Goal: Communication & Community: Answer question/provide support

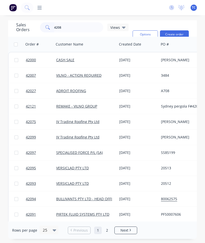
type input "42084"
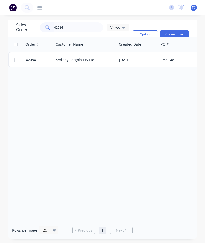
click at [28, 62] on link "42084" at bounding box center [41, 59] width 30 height 15
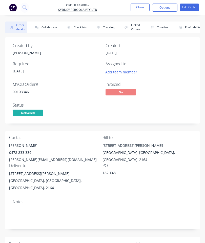
click at [49, 27] on button "Collaborate" at bounding box center [44, 27] width 29 height 12
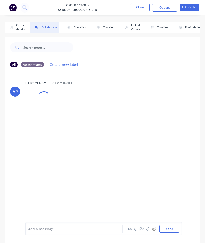
click at [149, 230] on icon "button" at bounding box center [147, 229] width 3 height 4
click at [164, 231] on button "Send" at bounding box center [169, 229] width 20 height 8
click at [141, 8] on button "Close" at bounding box center [139, 8] width 19 height 8
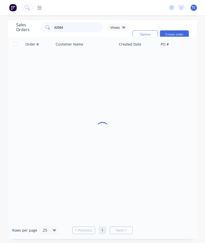
click at [84, 27] on input "42084" at bounding box center [78, 27] width 49 height 10
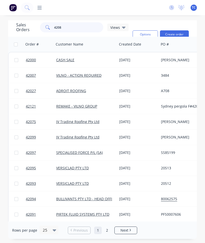
type input "42083"
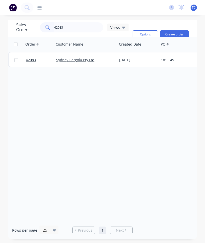
click at [34, 59] on span "42083" at bounding box center [31, 59] width 10 height 5
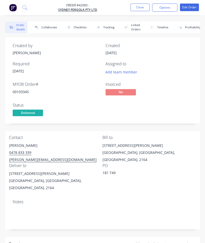
click at [48, 28] on button "Collaborate" at bounding box center [44, 27] width 29 height 12
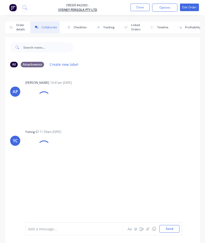
click at [150, 228] on button "button" at bounding box center [148, 229] width 6 height 6
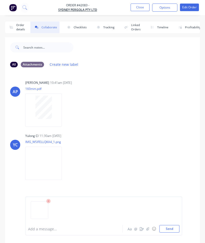
click at [170, 229] on button "Send" at bounding box center [169, 229] width 20 height 8
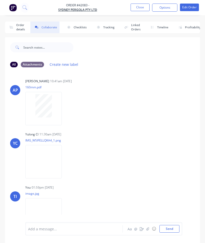
scroll to position [1, 0]
click at [142, 5] on button "Close" at bounding box center [139, 8] width 19 height 8
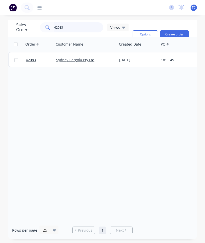
click at [88, 31] on input "42083" at bounding box center [78, 27] width 49 height 10
type input "42013"
click at [34, 58] on span "42013" at bounding box center [31, 59] width 10 height 5
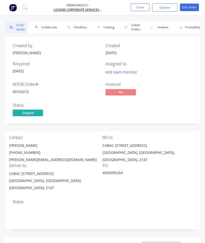
click at [50, 32] on button "Collaborate" at bounding box center [44, 27] width 29 height 12
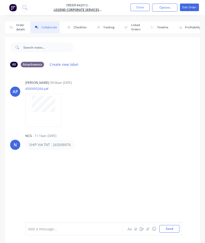
click at [150, 229] on button "button" at bounding box center [148, 229] width 6 height 6
click at [173, 227] on button "Send" at bounding box center [169, 229] width 20 height 8
click at [141, 9] on button "Close" at bounding box center [139, 8] width 19 height 8
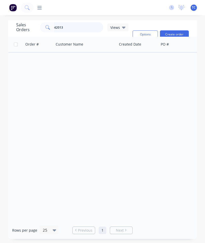
click at [85, 25] on input "42013" at bounding box center [78, 27] width 49 height 10
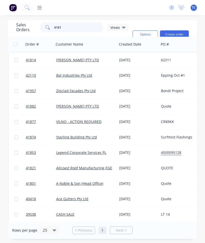
type input "41814"
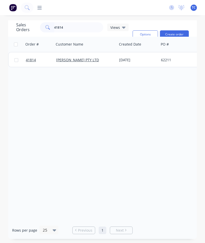
click at [28, 64] on link "41814" at bounding box center [41, 59] width 30 height 15
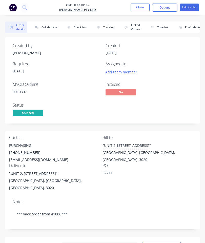
click at [49, 28] on button "Collaborate" at bounding box center [44, 27] width 29 height 12
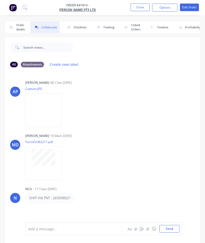
click at [149, 227] on icon "button" at bounding box center [147, 229] width 3 height 4
click at [167, 230] on button "Send" at bounding box center [169, 229] width 20 height 8
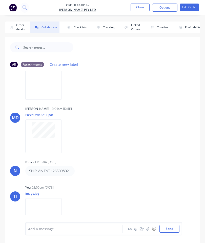
scroll to position [27, 0]
click at [140, 7] on button "Close" at bounding box center [139, 8] width 19 height 8
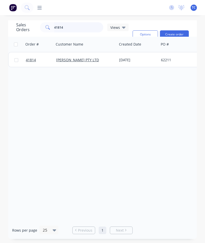
click at [84, 26] on input "41814" at bounding box center [78, 27] width 49 height 10
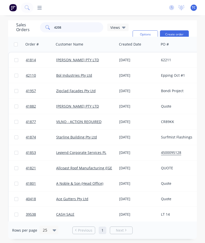
type input "42086"
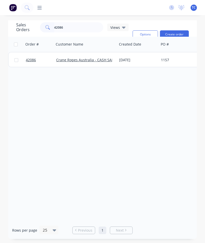
click at [29, 63] on link "42086" at bounding box center [41, 59] width 30 height 15
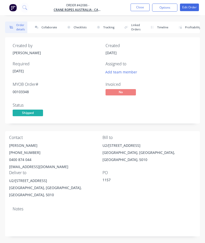
click at [48, 29] on button "Collaborate" at bounding box center [44, 27] width 29 height 12
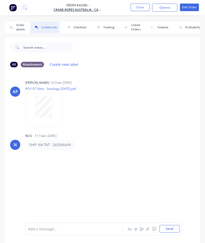
click at [150, 228] on button "button" at bounding box center [148, 229] width 6 height 6
click at [169, 232] on button "Send" at bounding box center [169, 229] width 20 height 8
click at [139, 8] on button "Close" at bounding box center [139, 8] width 19 height 8
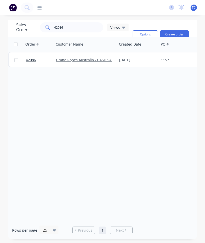
click at [32, 62] on span "42086" at bounding box center [31, 59] width 10 height 5
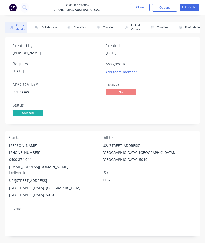
click at [50, 26] on button "Collaborate" at bounding box center [44, 27] width 29 height 12
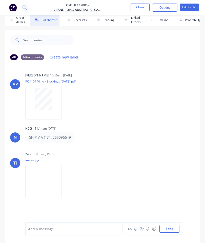
click at [138, 7] on button "Close" at bounding box center [139, 8] width 19 height 8
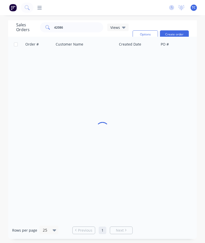
scroll to position [20, 0]
click at [78, 22] on input "42086" at bounding box center [78, 27] width 49 height 10
click at [81, 22] on input "42086" at bounding box center [78, 27] width 49 height 10
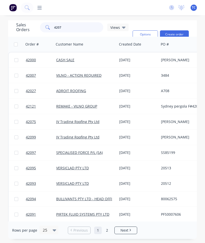
type input "42073"
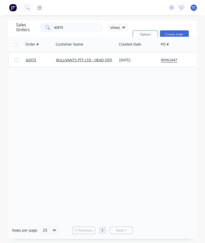
click at [33, 57] on span "42073" at bounding box center [31, 59] width 10 height 5
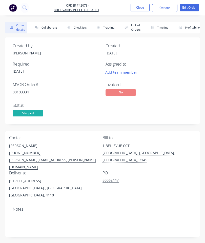
click at [51, 25] on button "Collaborate" at bounding box center [44, 27] width 29 height 12
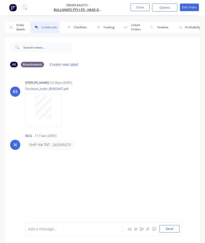
click at [148, 230] on icon "button" at bounding box center [147, 228] width 3 height 3
click at [169, 228] on button "Send" at bounding box center [169, 229] width 20 height 8
click at [139, 9] on button "Close" at bounding box center [139, 8] width 19 height 8
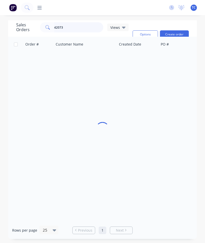
click at [74, 28] on input "42073" at bounding box center [78, 27] width 49 height 10
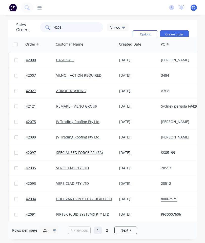
type input "42089"
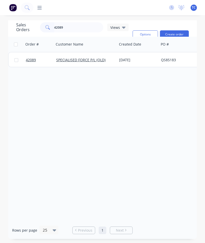
click at [31, 56] on link "42089" at bounding box center [41, 59] width 30 height 15
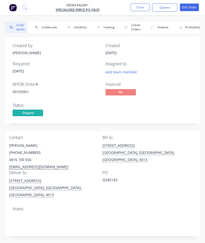
click at [49, 28] on button "Collaborate" at bounding box center [44, 27] width 29 height 12
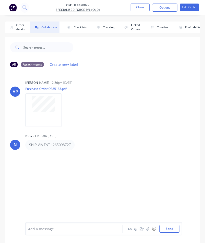
click at [146, 231] on button "button" at bounding box center [148, 229] width 6 height 6
click at [167, 231] on button "Send" at bounding box center [169, 229] width 20 height 8
click at [143, 8] on button "Close" at bounding box center [139, 8] width 19 height 8
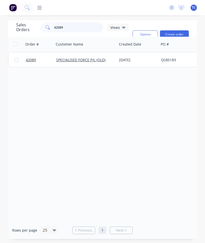
click at [79, 29] on input "42089" at bounding box center [78, 27] width 49 height 10
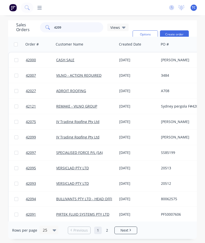
type input "42094"
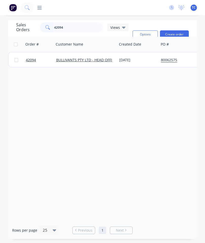
click at [28, 61] on span "42094" at bounding box center [31, 59] width 10 height 5
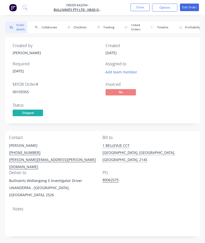
click at [51, 31] on button "Collaborate" at bounding box center [44, 27] width 29 height 12
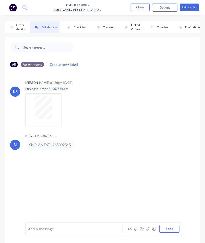
click at [150, 229] on button "button" at bounding box center [148, 229] width 6 height 6
click at [173, 227] on button "Send" at bounding box center [169, 229] width 20 height 8
click at [142, 10] on button "Close" at bounding box center [139, 8] width 19 height 8
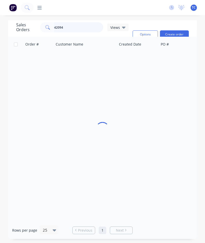
click at [86, 27] on input "42094" at bounding box center [78, 27] width 49 height 10
type input "42055"
click at [32, 59] on span "42055" at bounding box center [31, 59] width 10 height 5
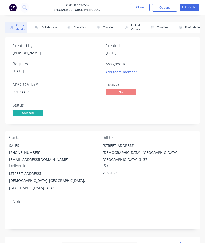
click at [48, 24] on button "Collaborate" at bounding box center [44, 27] width 29 height 12
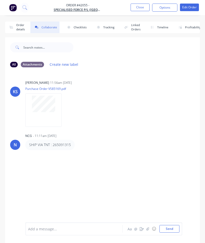
click at [148, 227] on icon "button" at bounding box center [147, 228] width 3 height 3
click at [166, 230] on button "Send" at bounding box center [169, 229] width 20 height 8
click at [136, 10] on button "Close" at bounding box center [139, 8] width 19 height 8
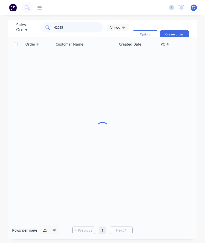
click at [64, 27] on input "42055" at bounding box center [78, 27] width 49 height 10
type input "42121"
click at [33, 59] on span "42121" at bounding box center [31, 59] width 10 height 5
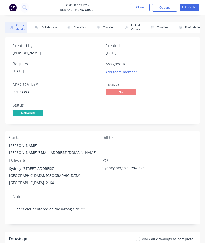
click at [42, 26] on button "Collaborate" at bounding box center [44, 27] width 29 height 12
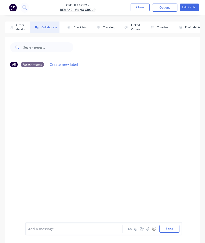
click at [149, 230] on icon "button" at bounding box center [147, 229] width 3 height 4
click at [168, 230] on button "Send" at bounding box center [169, 229] width 20 height 8
click at [140, 6] on button "Close" at bounding box center [139, 8] width 19 height 8
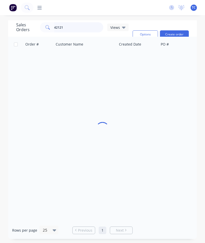
click at [68, 25] on input "42121" at bounding box center [78, 27] width 49 height 10
click at [70, 27] on input "42121" at bounding box center [78, 27] width 49 height 10
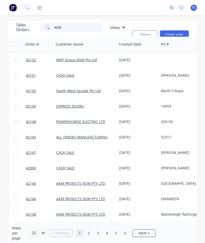
type input "42087"
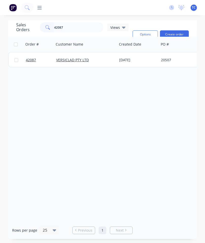
click at [33, 60] on span "42087" at bounding box center [31, 59] width 10 height 5
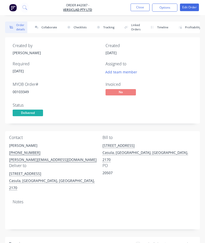
click at [44, 26] on button "Collaborate" at bounding box center [44, 27] width 29 height 12
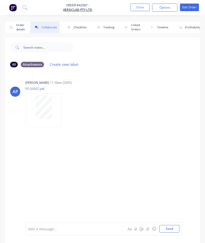
click at [144, 229] on button "button" at bounding box center [142, 229] width 6 height 6
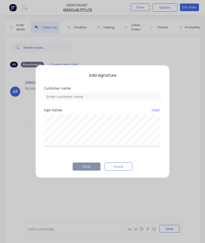
click at [148, 229] on div "Add signature Customer name Sign below clear Done Cancel" at bounding box center [102, 121] width 205 height 243
click at [121, 161] on div "Add signature Customer name Sign below clear Done Cancel" at bounding box center [102, 121] width 134 height 113
click at [122, 167] on button "Cancel" at bounding box center [118, 166] width 28 height 8
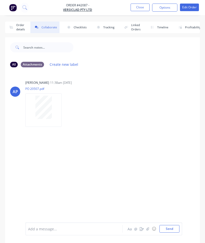
click at [149, 230] on icon "button" at bounding box center [147, 229] width 3 height 4
click at [173, 229] on button "Send" at bounding box center [169, 229] width 20 height 8
click at [141, 10] on button "Close" at bounding box center [139, 8] width 19 height 8
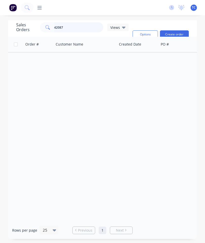
click at [80, 31] on input "42087" at bounding box center [78, 27] width 49 height 10
type input "42088"
click at [32, 61] on span "42088" at bounding box center [31, 59] width 10 height 5
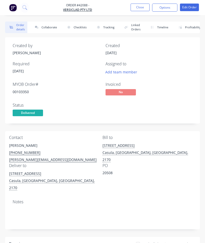
click at [47, 25] on button "Collaborate" at bounding box center [44, 27] width 29 height 12
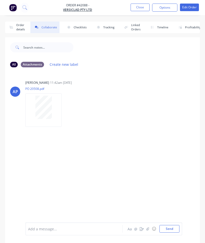
click at [147, 226] on button "button" at bounding box center [148, 229] width 6 height 6
click at [173, 227] on button "Send" at bounding box center [169, 229] width 20 height 8
click at [142, 8] on button "Close" at bounding box center [139, 8] width 19 height 8
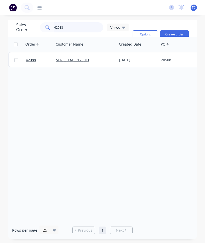
click at [66, 26] on input "42088" at bounding box center [78, 27] width 49 height 10
type input "42093"
click at [29, 59] on span "42093" at bounding box center [31, 59] width 10 height 5
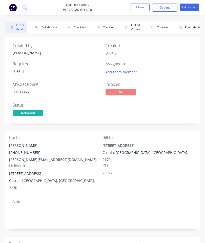
click at [49, 28] on button "Collaborate" at bounding box center [44, 27] width 29 height 12
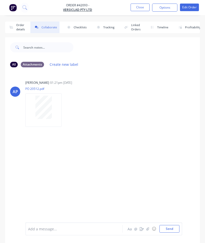
click at [144, 228] on button "button" at bounding box center [142, 229] width 6 height 6
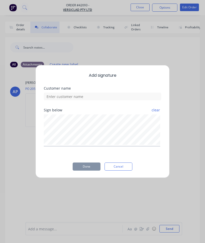
click at [117, 163] on button "Cancel" at bounding box center [118, 166] width 28 height 8
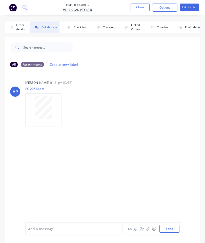
click at [148, 230] on icon "button" at bounding box center [147, 228] width 3 height 3
click at [167, 227] on button "Send" at bounding box center [169, 229] width 20 height 8
click at [143, 9] on button "Close" at bounding box center [139, 8] width 19 height 8
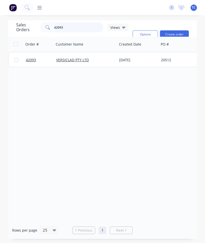
click at [77, 23] on input "42093" at bounding box center [78, 27] width 49 height 10
click at [82, 27] on input "42093" at bounding box center [78, 27] width 49 height 10
type input "42095"
click at [29, 59] on span "42095" at bounding box center [31, 59] width 10 height 5
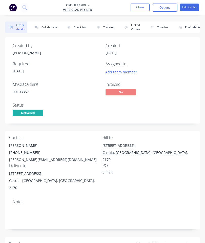
click at [50, 30] on button "Collaborate" at bounding box center [44, 27] width 29 height 12
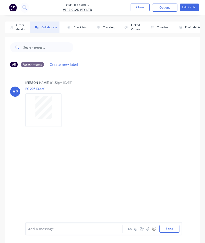
click at [150, 229] on button "button" at bounding box center [148, 229] width 6 height 6
click at [167, 228] on button "Send" at bounding box center [169, 229] width 20 height 8
click at [141, 7] on button "Close" at bounding box center [139, 8] width 19 height 8
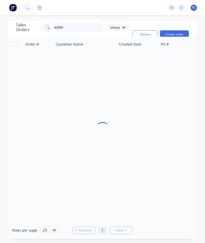
click at [86, 28] on input "42095" at bounding box center [78, 27] width 49 height 10
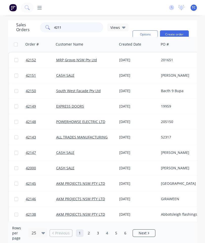
type input "42112"
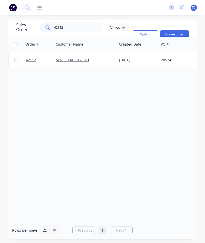
click at [28, 59] on span "42112" at bounding box center [31, 59] width 10 height 5
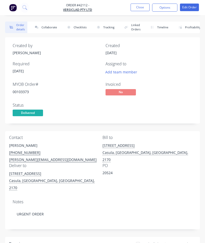
click at [47, 31] on button "Collaborate" at bounding box center [44, 27] width 29 height 12
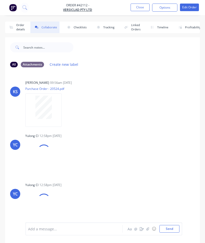
click at [147, 227] on icon "button" at bounding box center [147, 229] width 3 height 4
click at [170, 229] on button "Send" at bounding box center [169, 229] width 20 height 8
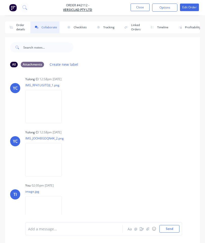
scroll to position [56, 0]
click at [143, 8] on button "Close" at bounding box center [139, 8] width 19 height 8
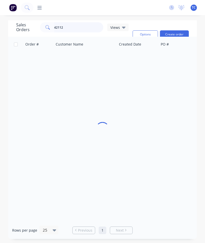
click at [87, 28] on input "42112" at bounding box center [78, 27] width 49 height 10
type input "42075"
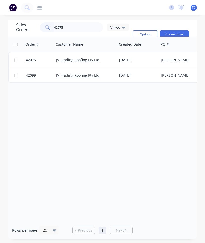
click at [31, 59] on span "42075" at bounding box center [31, 59] width 10 height 5
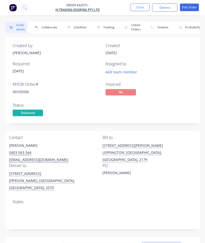
click at [44, 28] on button "Collaborate" at bounding box center [44, 27] width 29 height 12
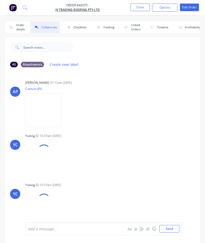
click at [147, 227] on icon "button" at bounding box center [147, 229] width 3 height 4
click at [166, 228] on button "Send" at bounding box center [169, 229] width 20 height 8
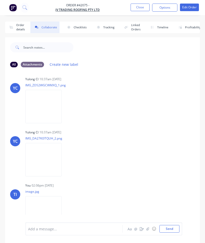
scroll to position [56, 0]
click at [140, 5] on button "Close" at bounding box center [139, 8] width 19 height 8
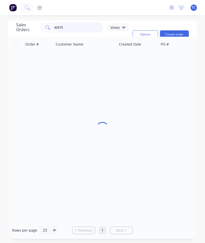
click at [86, 30] on input "42075" at bounding box center [78, 27] width 49 height 10
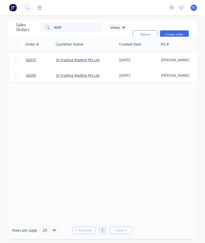
type input "42099"
click at [29, 60] on span "42099" at bounding box center [31, 59] width 10 height 5
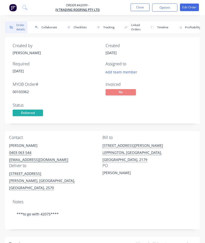
click at [48, 27] on button "Collaborate" at bounding box center [44, 27] width 29 height 12
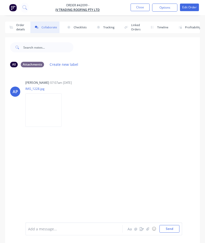
click at [145, 226] on button "button" at bounding box center [148, 229] width 6 height 6
click at [168, 227] on button "Send" at bounding box center [169, 229] width 20 height 8
click at [136, 5] on button "Close" at bounding box center [139, 8] width 19 height 8
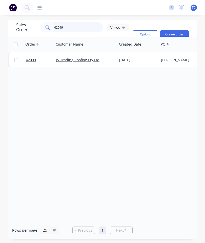
click at [74, 27] on input "42099" at bounding box center [78, 27] width 49 height 10
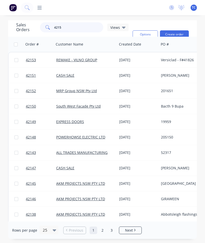
type input "42151"
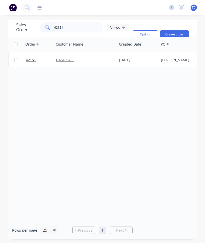
click at [29, 58] on span "42151" at bounding box center [31, 59] width 10 height 5
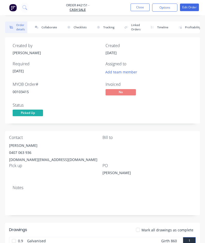
click at [44, 28] on button "Collaborate" at bounding box center [44, 27] width 29 height 12
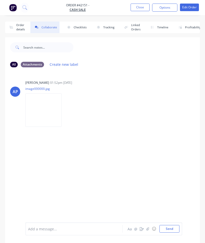
click at [147, 227] on icon "button" at bounding box center [147, 229] width 3 height 4
click at [172, 232] on button "Send" at bounding box center [169, 229] width 20 height 8
